Goal: Task Accomplishment & Management: Use online tool/utility

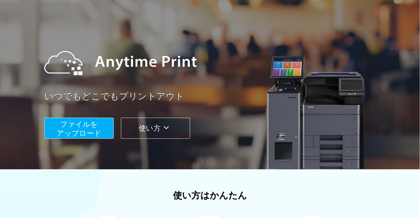
click at [158, 131] on button "使い方" at bounding box center [155, 128] width 69 height 21
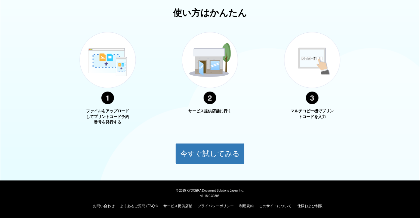
scroll to position [71, 0]
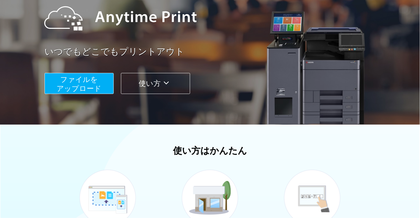
click at [83, 83] on button "ファイルを ​​アップロード" at bounding box center [79, 83] width 69 height 21
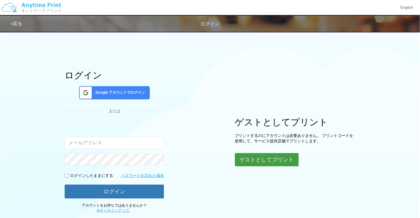
click at [250, 162] on button "ゲストとしてプリント" at bounding box center [267, 159] width 64 height 13
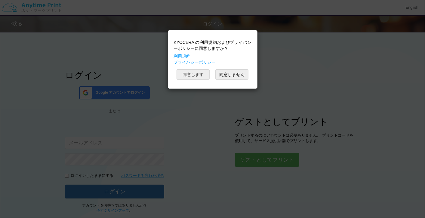
click at [197, 80] on button "同意します" at bounding box center [193, 74] width 33 height 10
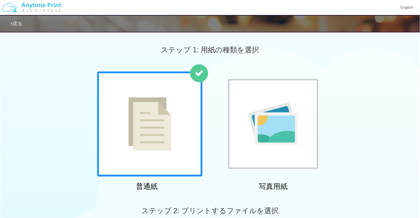
click at [172, 113] on div at bounding box center [149, 124] width 105 height 105
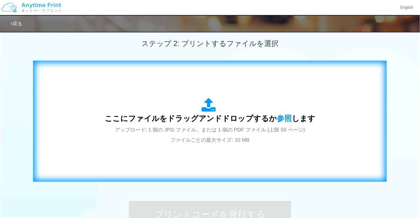
scroll to position [173, 0]
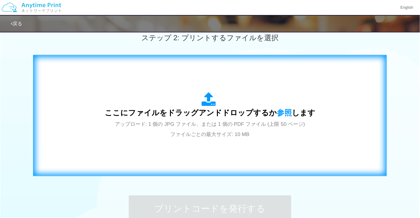
click at [180, 104] on div "ここにファイルをドラッグアンドドロップするか 参照 します アップロード: 1 個の JPG ファイル、または 1 個の PDF ファイル (上限 50 ペー…" at bounding box center [210, 115] width 211 height 47
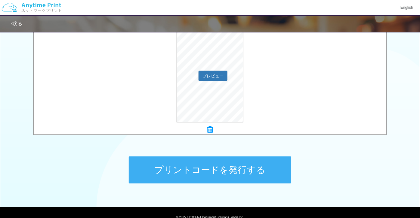
scroll to position [239, 0]
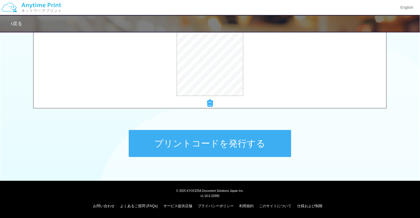
click at [228, 138] on button "プリントコードを発行する" at bounding box center [210, 143] width 162 height 27
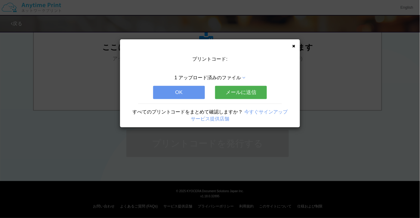
scroll to position [0, 0]
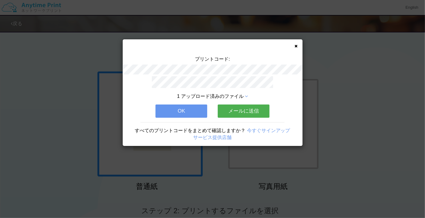
click at [185, 114] on button "OK" at bounding box center [182, 111] width 52 height 13
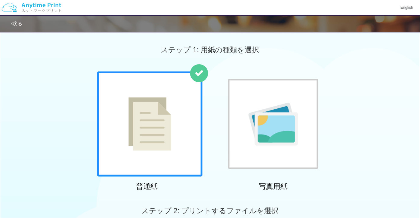
click at [14, 23] on link "戻る" at bounding box center [16, 23] width 11 height 5
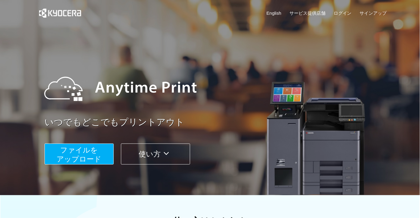
click at [146, 158] on button "使い方" at bounding box center [155, 154] width 69 height 21
click at [302, 14] on link "サービス提供店舗" at bounding box center [307, 13] width 36 height 6
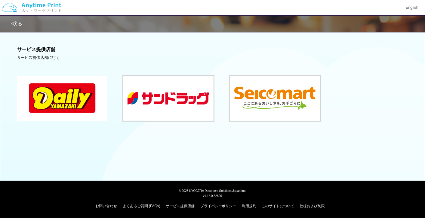
click at [76, 97] on button at bounding box center [62, 98] width 90 height 45
